Goal: Check status

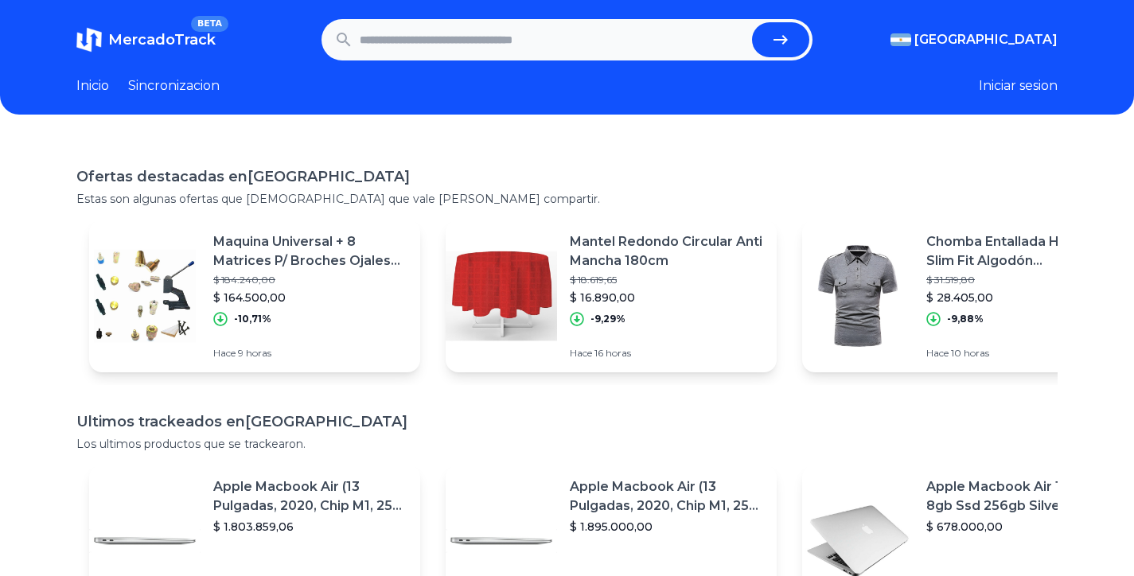
click at [564, 52] on input "text" at bounding box center [553, 39] width 386 height 35
paste input "**********"
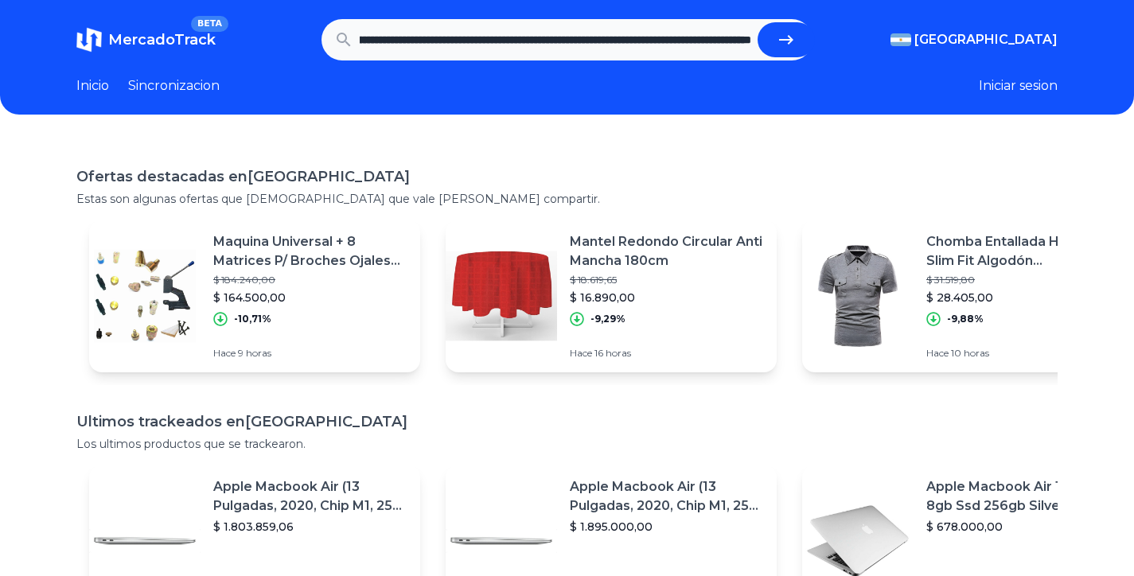
click at [778, 39] on button "submit" at bounding box center [786, 39] width 57 height 35
type input "**********"
